Goal: Use online tool/utility

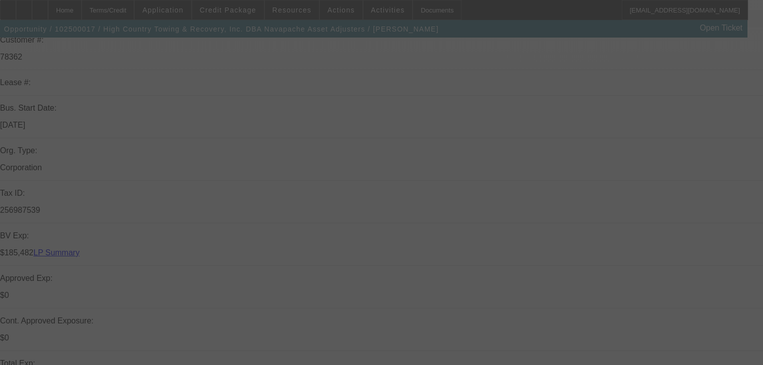
scroll to position [52, 0]
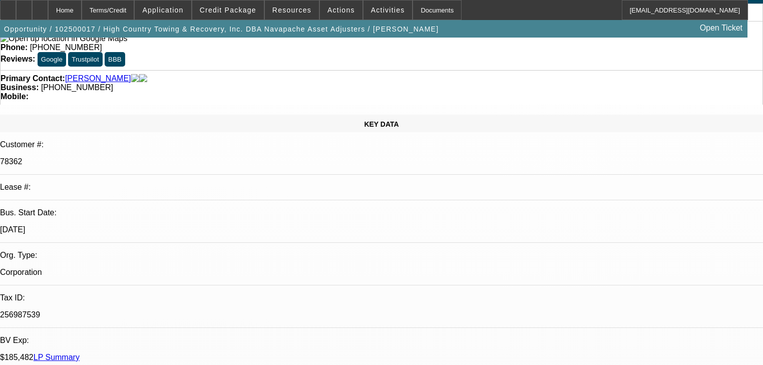
select select "0"
select select "2"
select select "0.1"
select select "4"
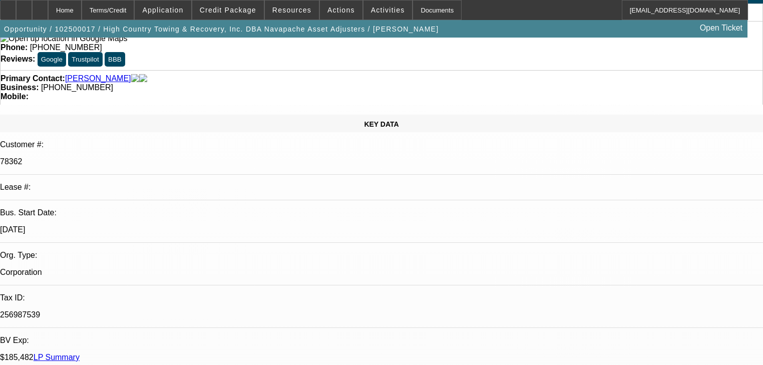
select select "0"
select select "2"
select select "0.1"
select select "4"
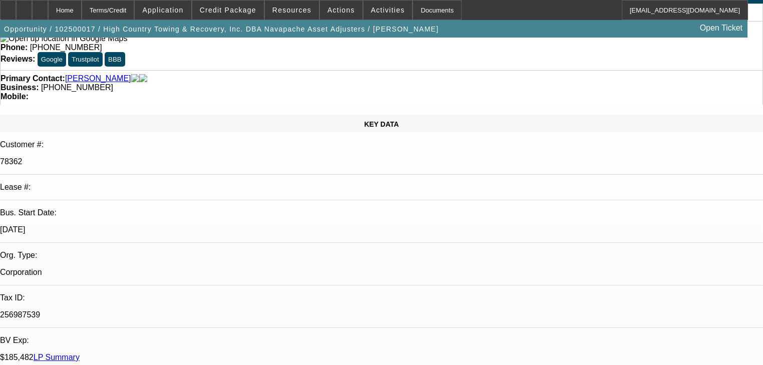
scroll to position [0, 0]
